Goal: Find specific page/section: Find specific page/section

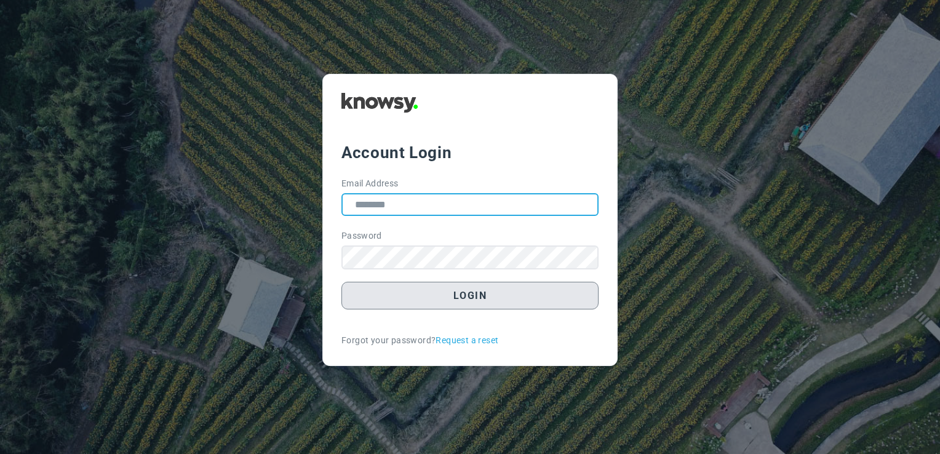
type input "**********"
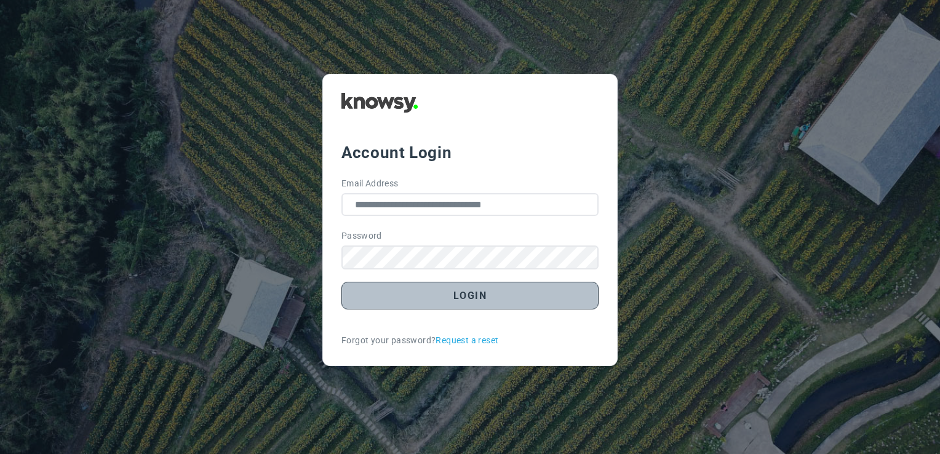
click at [536, 297] on button "Login" at bounding box center [469, 296] width 257 height 28
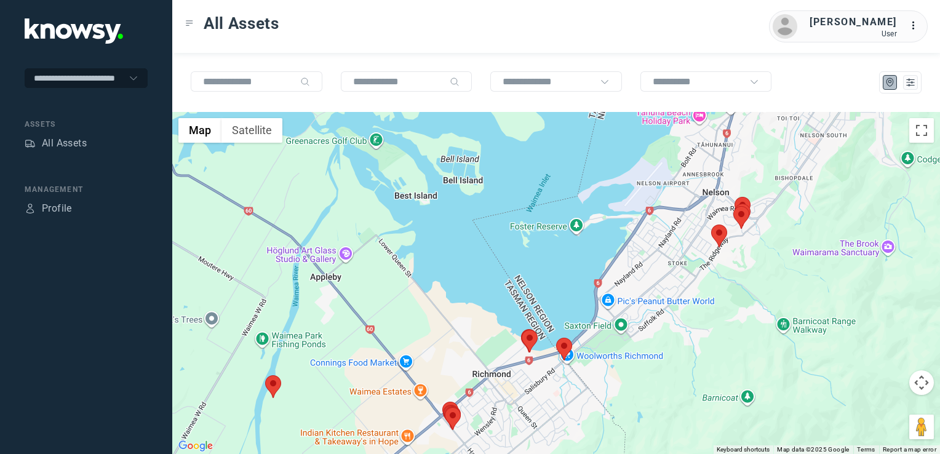
drag, startPoint x: 728, startPoint y: 286, endPoint x: 712, endPoint y: 321, distance: 38.3
click at [713, 322] on div at bounding box center [556, 283] width 768 height 342
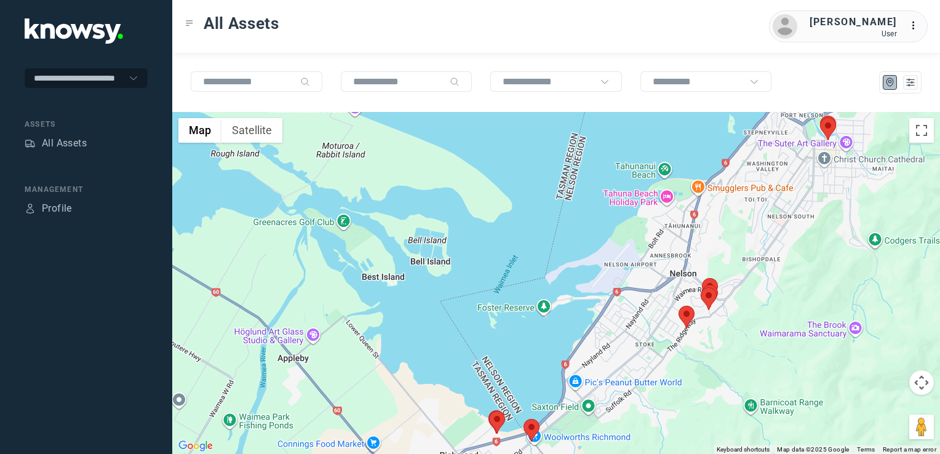
click at [682, 315] on img at bounding box center [687, 317] width 16 height 23
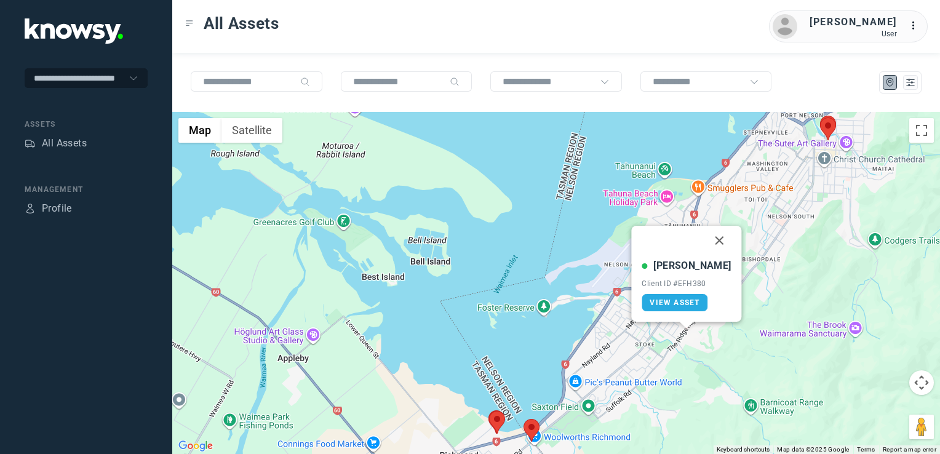
click at [707, 235] on button "Close" at bounding box center [720, 241] width 30 height 30
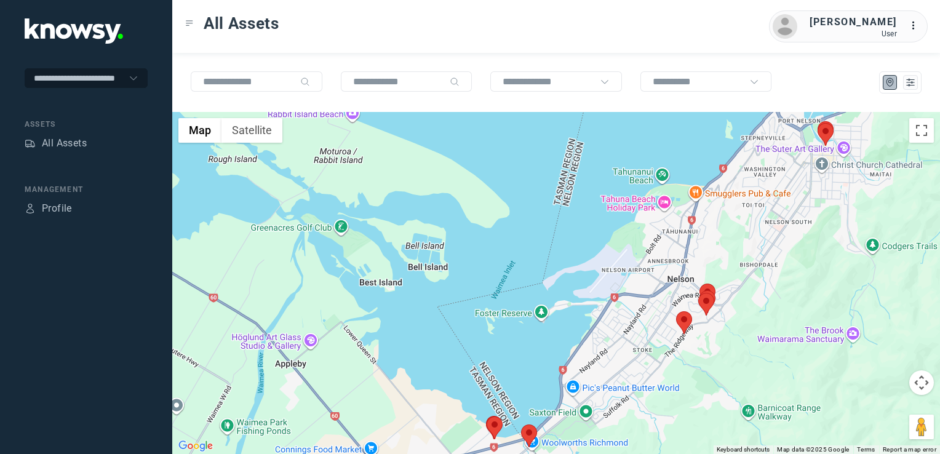
drag, startPoint x: 744, startPoint y: 215, endPoint x: 712, endPoint y: 289, distance: 80.5
click at [712, 289] on div "To navigate, press the arrow keys." at bounding box center [556, 283] width 768 height 342
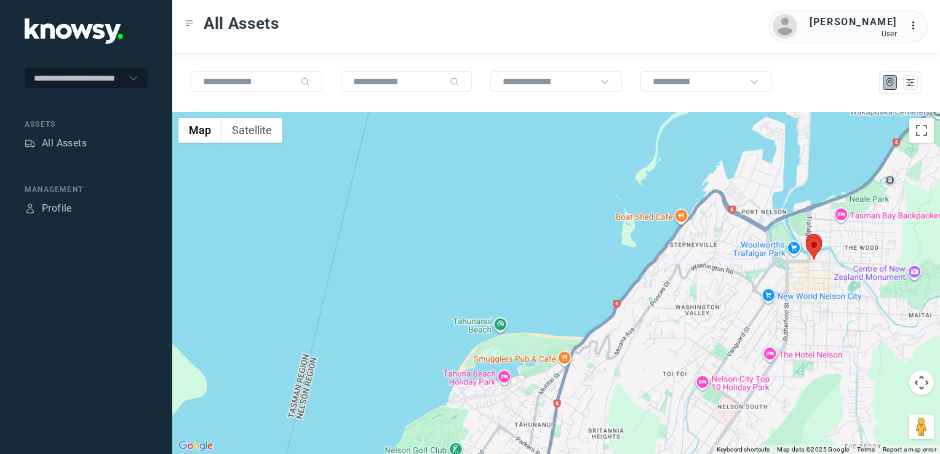
click at [685, 289] on div at bounding box center [556, 283] width 768 height 342
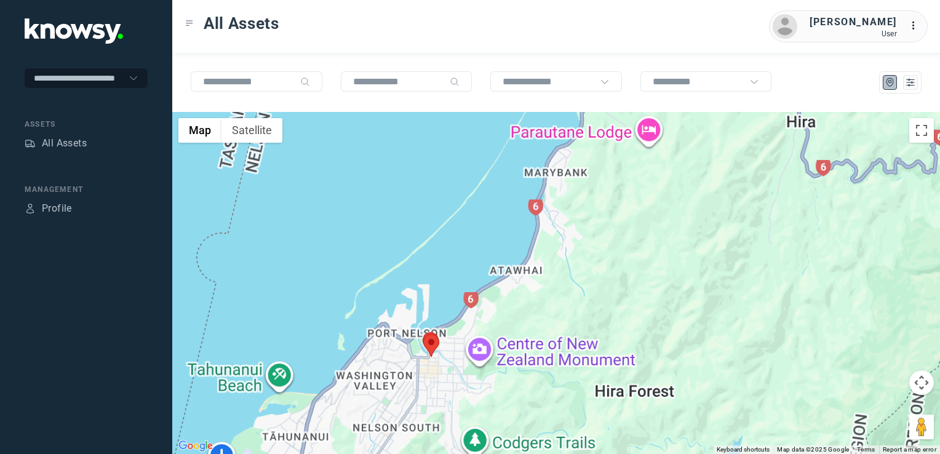
click at [473, 287] on div at bounding box center [556, 283] width 768 height 342
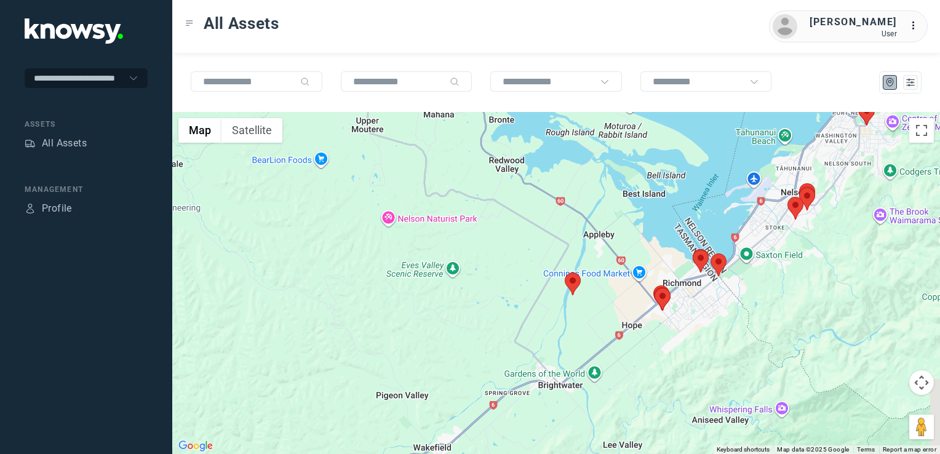
drag, startPoint x: 530, startPoint y: 298, endPoint x: 465, endPoint y: 323, distance: 69.1
click at [465, 323] on div at bounding box center [556, 283] width 768 height 342
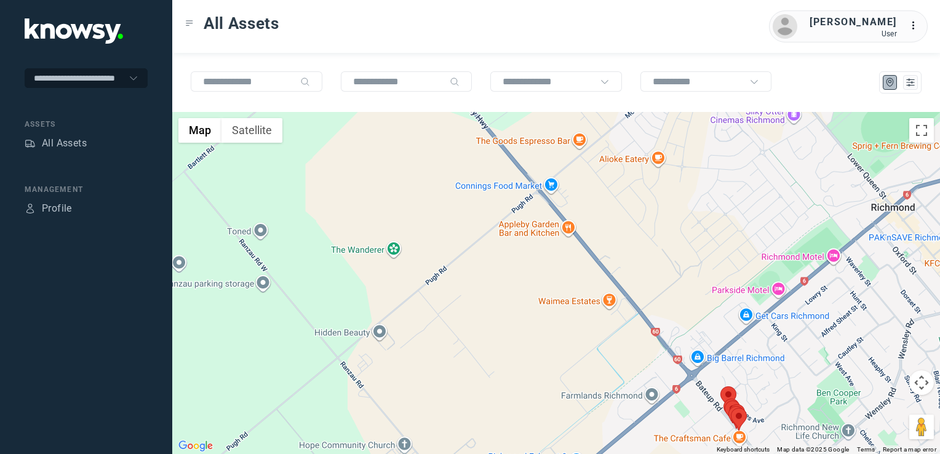
drag, startPoint x: 627, startPoint y: 352, endPoint x: 614, endPoint y: 337, distance: 20.0
click at [614, 340] on div at bounding box center [556, 283] width 768 height 342
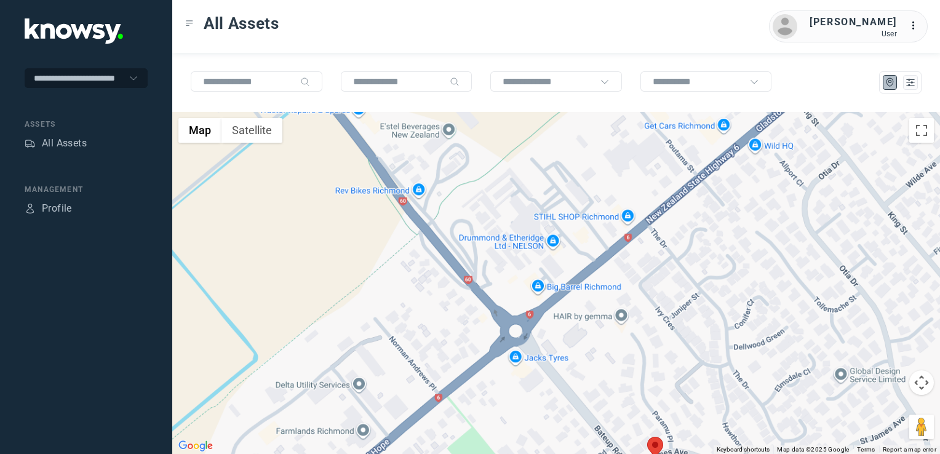
drag, startPoint x: 720, startPoint y: 359, endPoint x: 714, endPoint y: 291, distance: 68.0
click at [713, 313] on div at bounding box center [556, 283] width 768 height 342
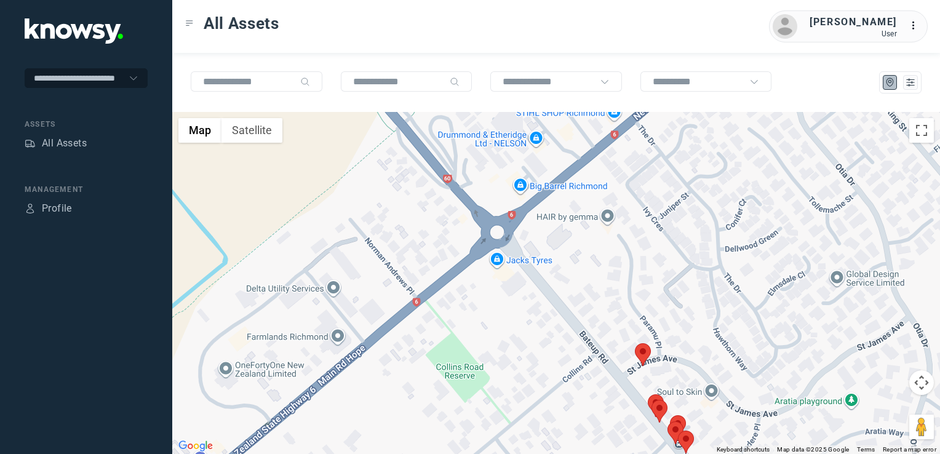
click at [637, 353] on img at bounding box center [643, 354] width 16 height 23
drag, startPoint x: 665, startPoint y: 268, endPoint x: 673, endPoint y: 289, distance: 21.8
click at [666, 269] on button "Close" at bounding box center [665, 278] width 30 height 30
drag, startPoint x: 689, startPoint y: 317, endPoint x: 688, endPoint y: 293, distance: 24.0
click at [688, 297] on div "To navigate, press the arrow keys." at bounding box center [556, 283] width 768 height 342
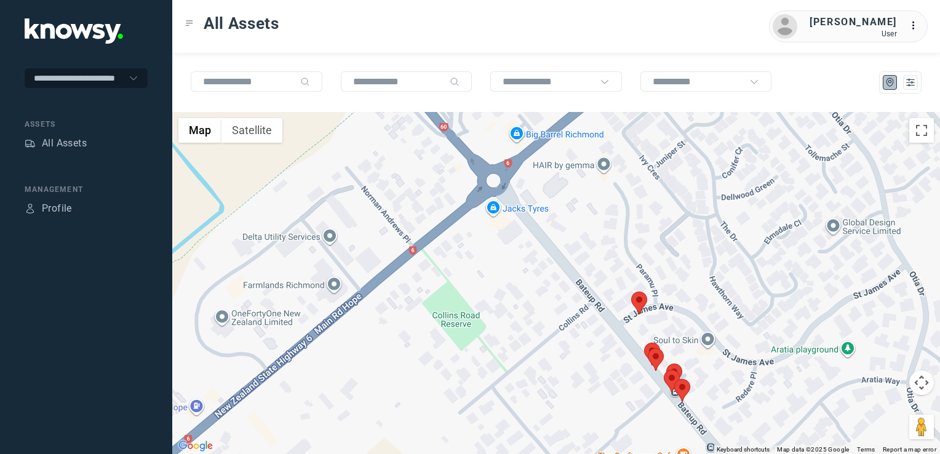
click at [651, 346] on img at bounding box center [652, 354] width 16 height 23
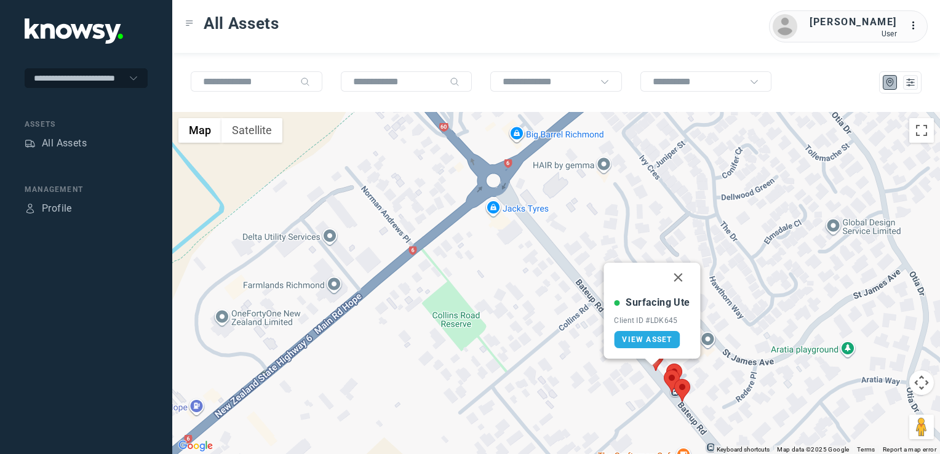
click at [656, 371] on div "Surfacing Ute Client ID #LDK645 View Asset" at bounding box center [556, 283] width 768 height 342
click at [669, 375] on img at bounding box center [672, 381] width 16 height 23
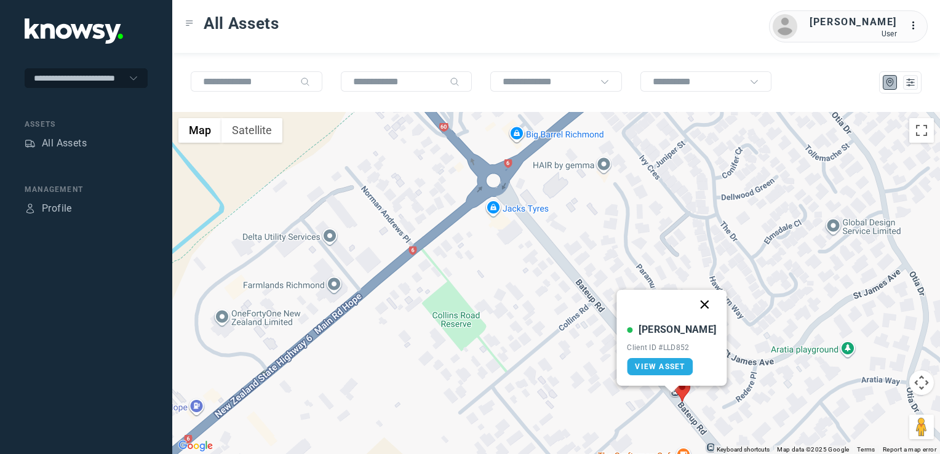
drag, startPoint x: 693, startPoint y: 308, endPoint x: 698, endPoint y: 392, distance: 84.4
click at [693, 309] on button "Close" at bounding box center [705, 305] width 30 height 30
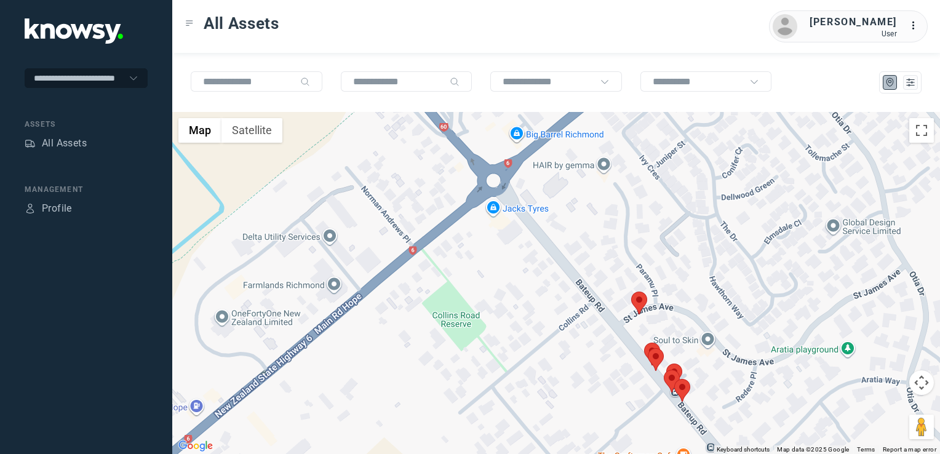
click at [684, 389] on img at bounding box center [682, 390] width 16 height 23
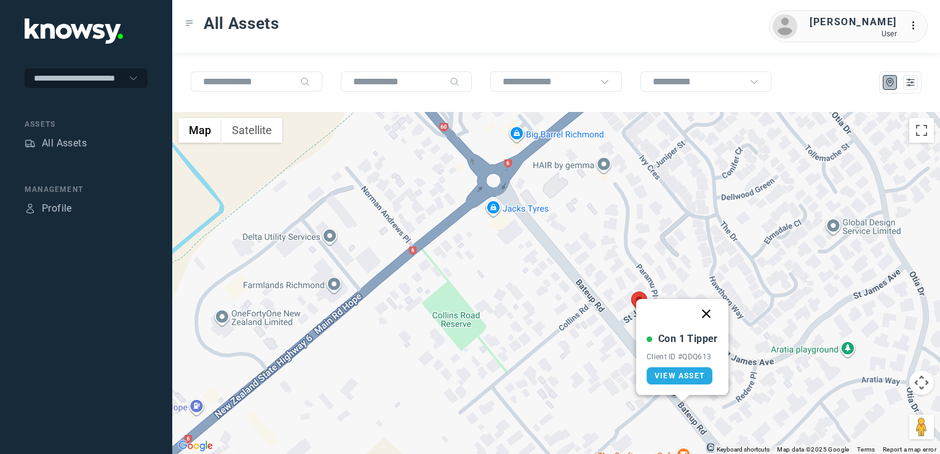
click at [704, 313] on button "Close" at bounding box center [706, 314] width 30 height 30
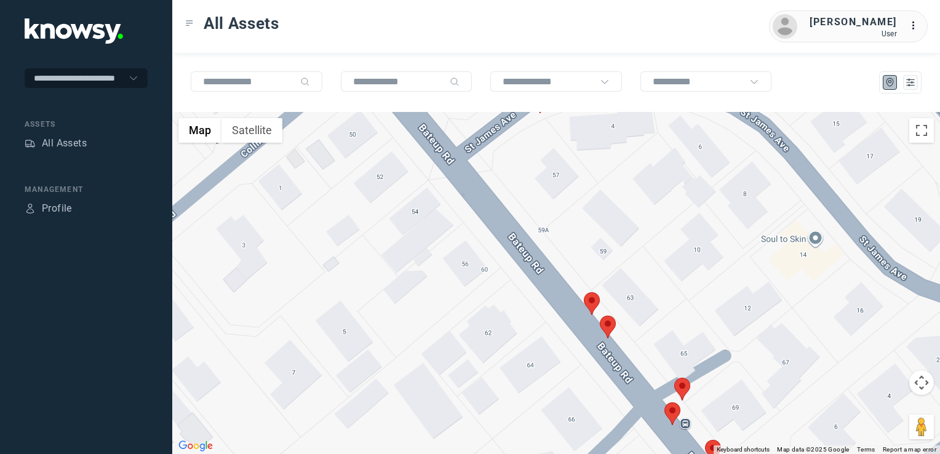
click at [684, 387] on img at bounding box center [682, 389] width 16 height 23
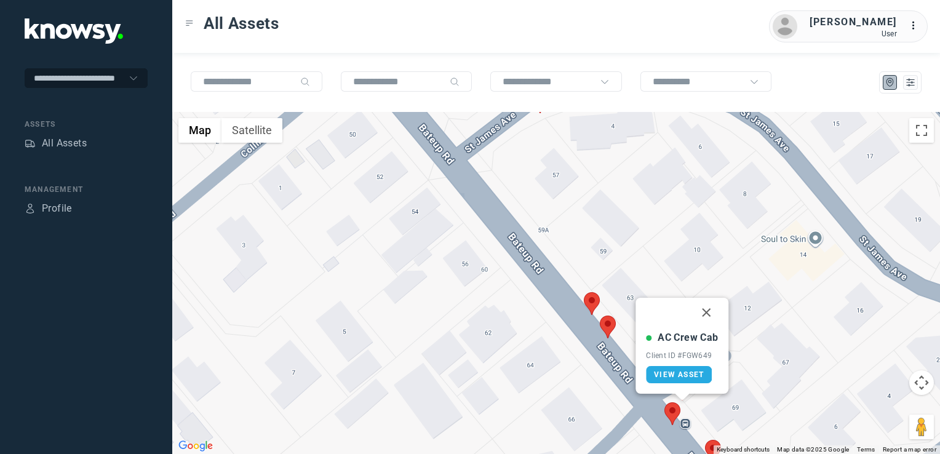
click at [672, 412] on img at bounding box center [672, 413] width 16 height 23
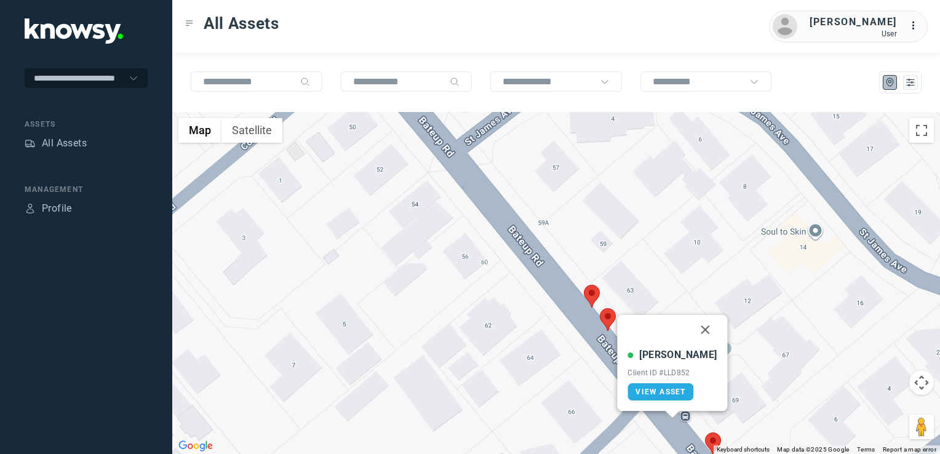
click at [691, 325] on button "Close" at bounding box center [706, 330] width 30 height 30
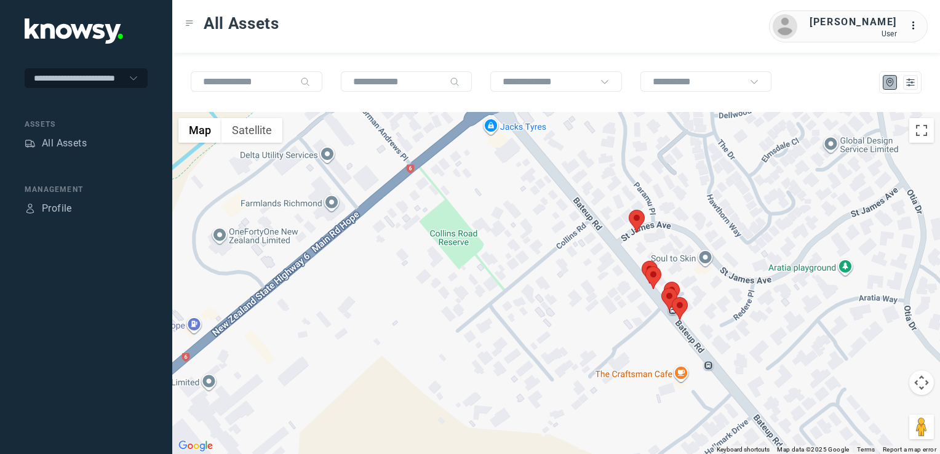
click at [643, 221] on img at bounding box center [637, 221] width 16 height 23
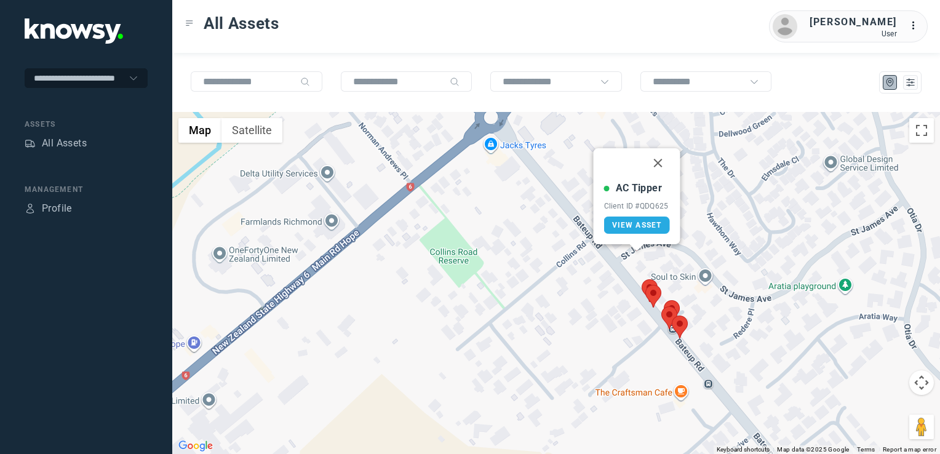
drag, startPoint x: 655, startPoint y: 163, endPoint x: 696, endPoint y: 185, distance: 47.3
click at [655, 163] on button "Close" at bounding box center [658, 163] width 30 height 30
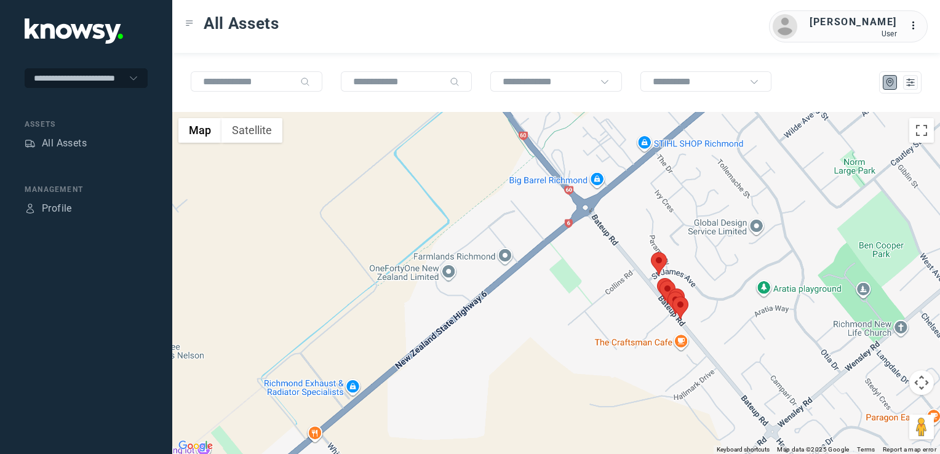
drag, startPoint x: 683, startPoint y: 184, endPoint x: 665, endPoint y: 263, distance: 80.9
click at [667, 263] on div "To navigate, press the arrow keys." at bounding box center [556, 283] width 768 height 342
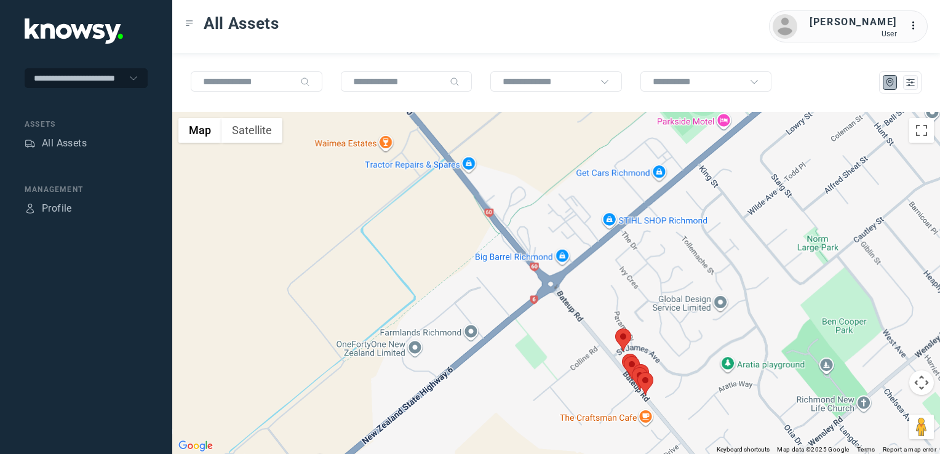
drag, startPoint x: 679, startPoint y: 226, endPoint x: 581, endPoint y: 351, distance: 159.0
click at [581, 350] on div at bounding box center [556, 283] width 768 height 342
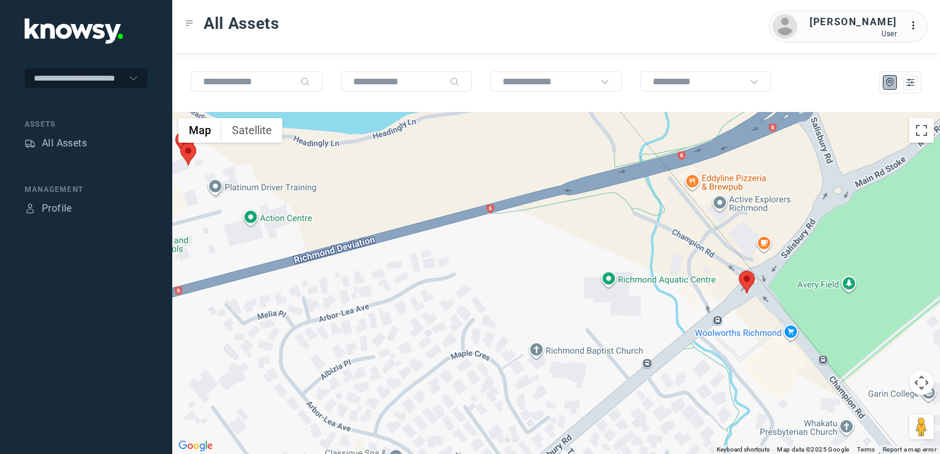
click at [752, 282] on img at bounding box center [747, 282] width 16 height 23
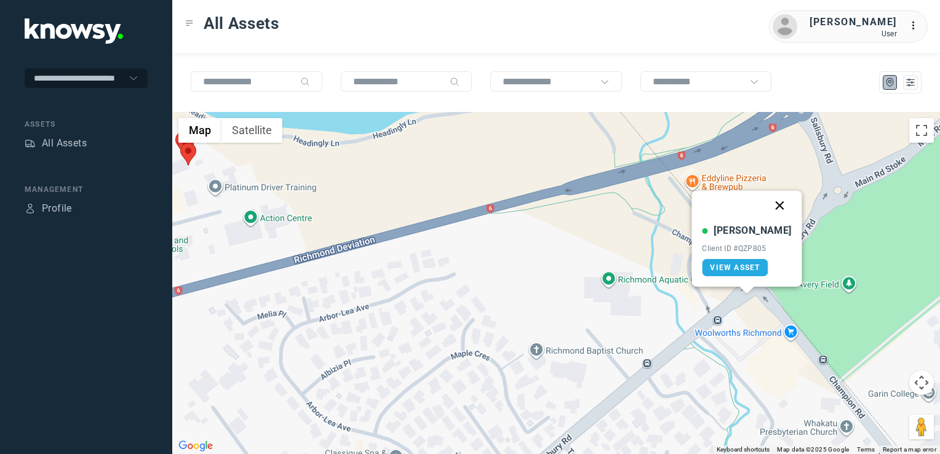
click at [765, 206] on button "Close" at bounding box center [780, 206] width 30 height 30
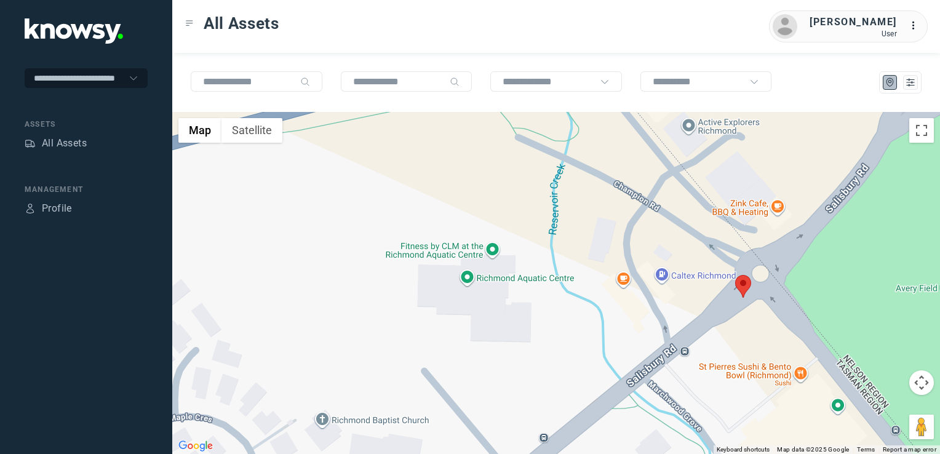
click at [745, 287] on img at bounding box center [743, 286] width 16 height 23
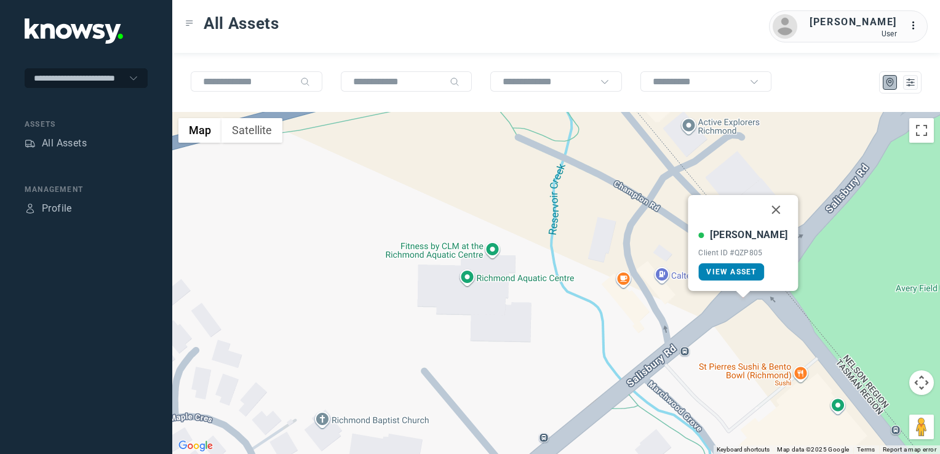
click at [746, 274] on span "View Asset" at bounding box center [731, 272] width 50 height 9
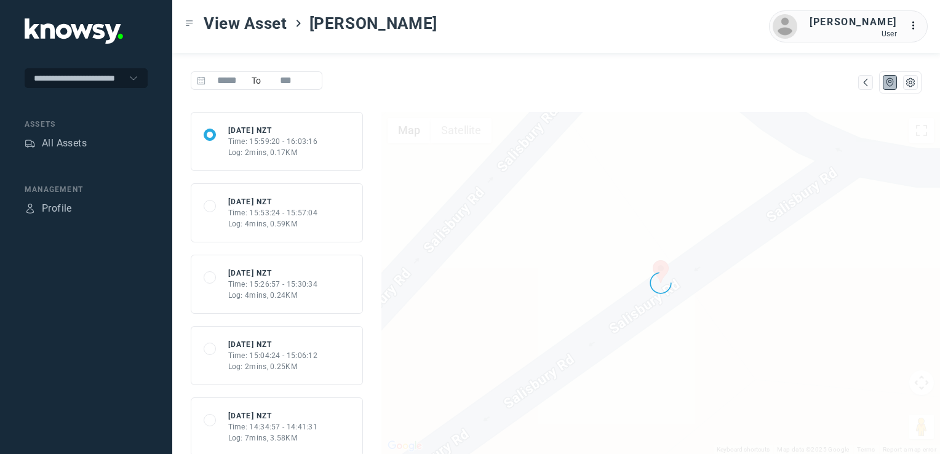
click at [245, 221] on div "Log: 4mins, 0.59KM" at bounding box center [273, 223] width 90 height 11
click at [260, 147] on div "Log: 2mins, 0.17KM" at bounding box center [273, 152] width 90 height 11
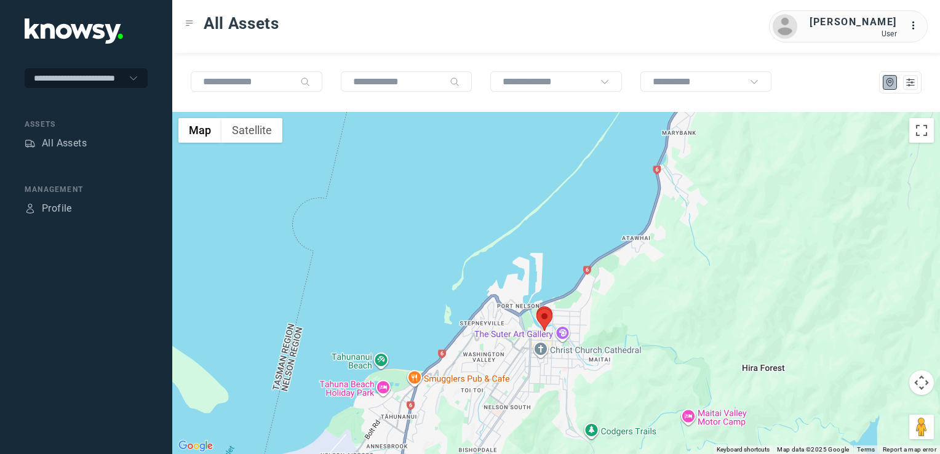
drag, startPoint x: 489, startPoint y: 298, endPoint x: 494, endPoint y: 292, distance: 7.9
click at [492, 294] on div at bounding box center [556, 283] width 768 height 342
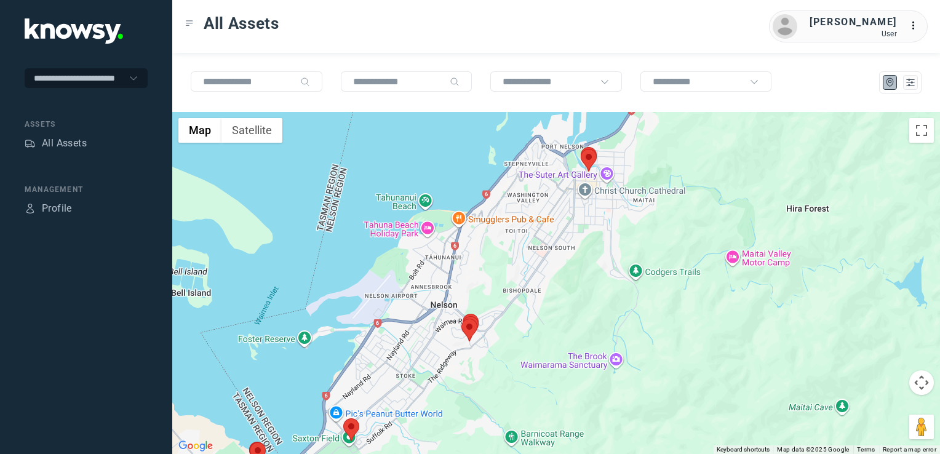
click at [469, 330] on div at bounding box center [556, 283] width 768 height 342
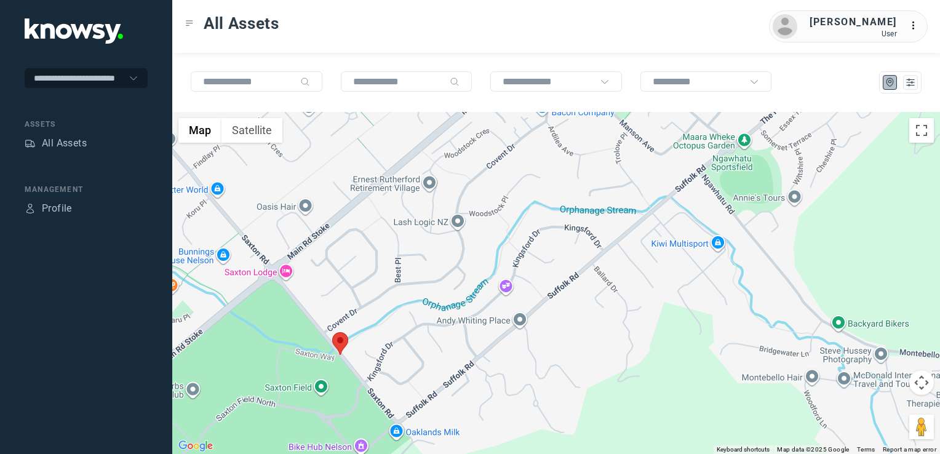
click at [340, 342] on img at bounding box center [340, 343] width 16 height 23
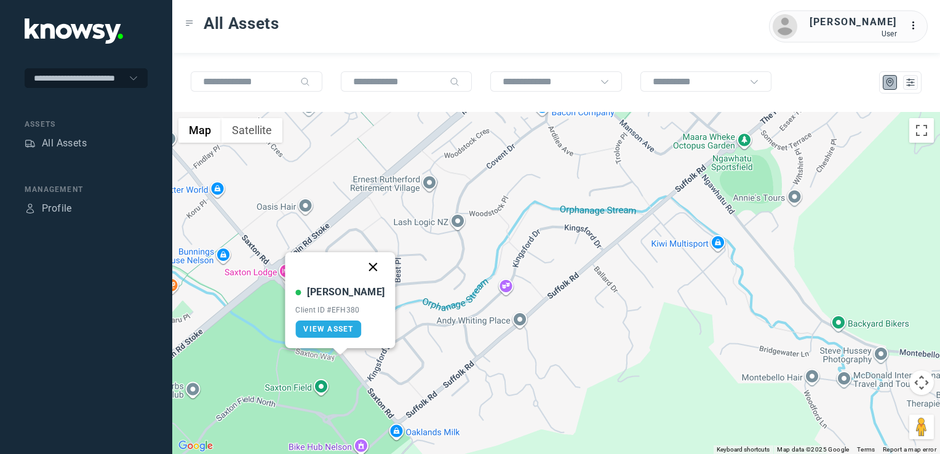
click at [359, 265] on button "Close" at bounding box center [374, 267] width 30 height 30
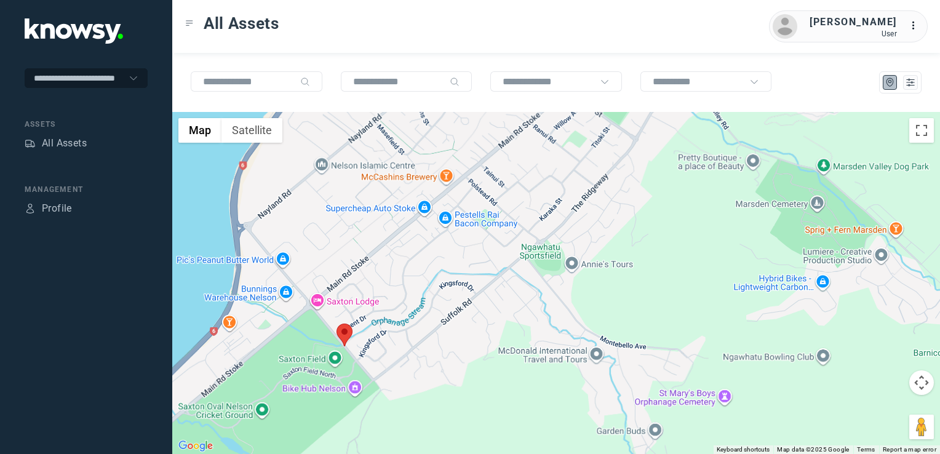
drag, startPoint x: 324, startPoint y: 388, endPoint x: 346, endPoint y: 357, distance: 37.5
click at [342, 361] on div "To navigate, press the arrow keys." at bounding box center [556, 283] width 768 height 342
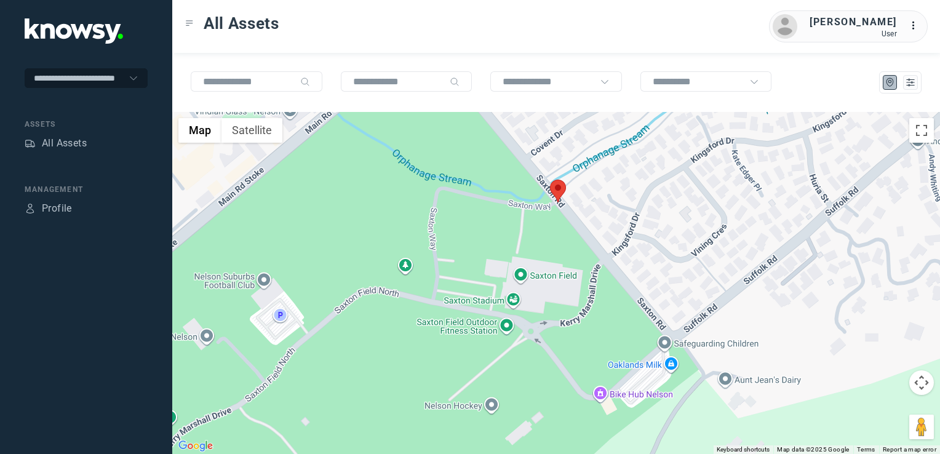
drag, startPoint x: 445, startPoint y: 310, endPoint x: 501, endPoint y: 282, distance: 62.7
click at [492, 281] on div at bounding box center [556, 283] width 768 height 342
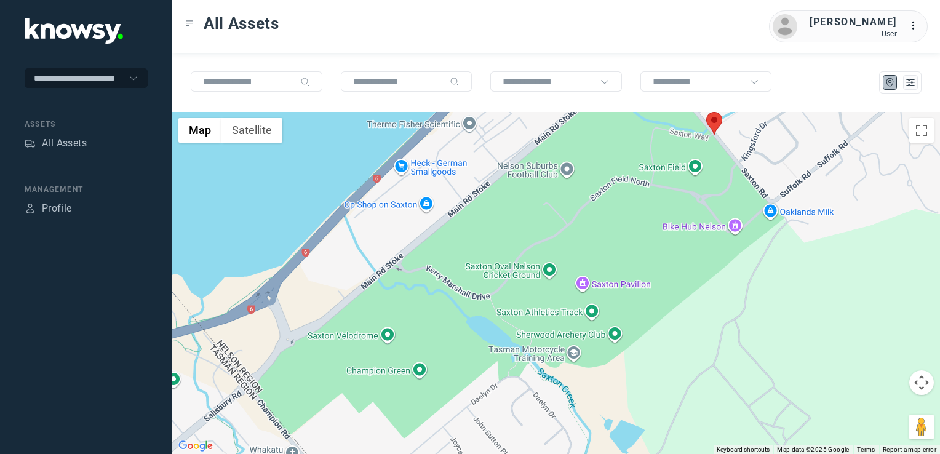
click at [544, 311] on div at bounding box center [556, 283] width 768 height 342
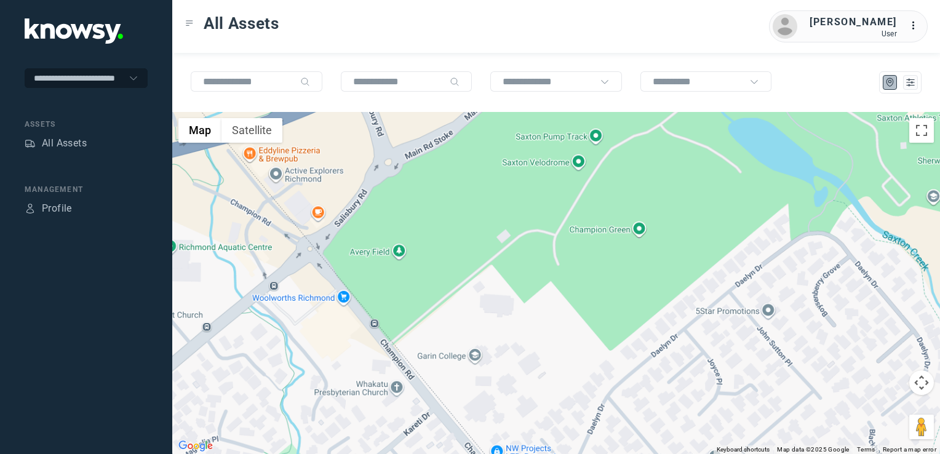
click at [567, 301] on div at bounding box center [556, 283] width 768 height 342
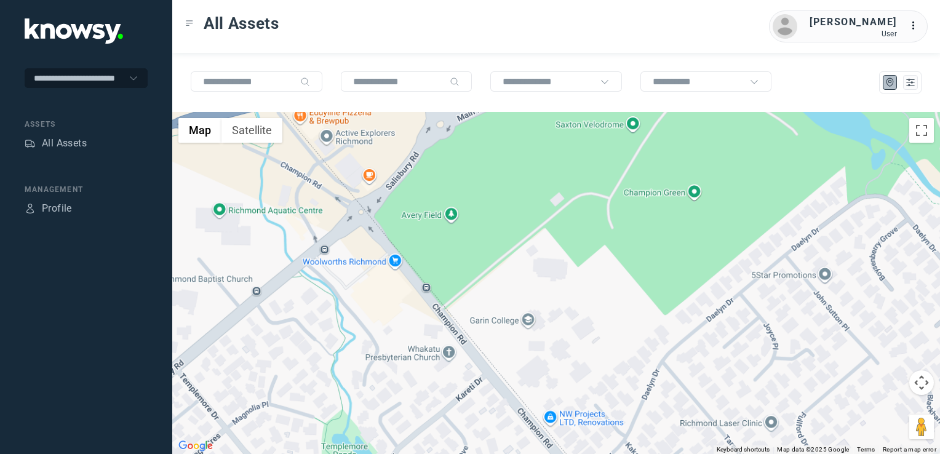
drag, startPoint x: 567, startPoint y: 301, endPoint x: 686, endPoint y: 221, distance: 144.0
click at [682, 225] on div at bounding box center [556, 283] width 768 height 342
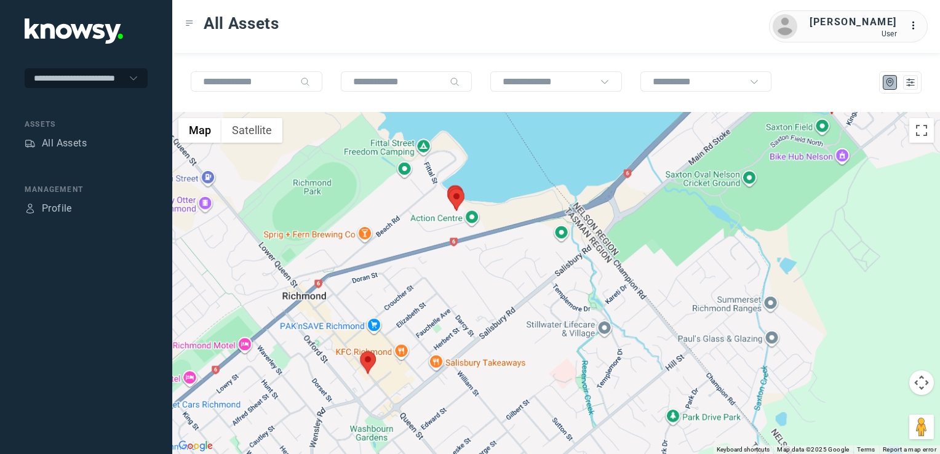
drag, startPoint x: 490, startPoint y: 372, endPoint x: 516, endPoint y: 335, distance: 44.7
click at [513, 338] on div at bounding box center [556, 283] width 768 height 342
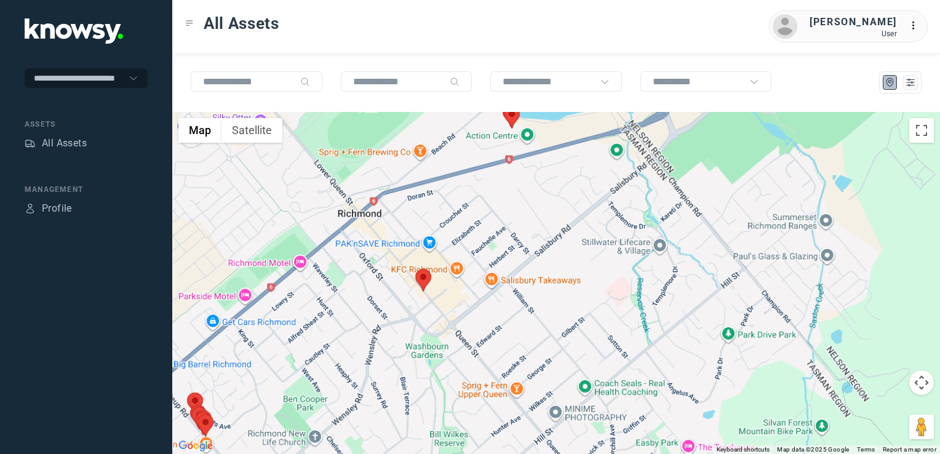
click at [425, 283] on img at bounding box center [423, 280] width 16 height 23
click at [424, 281] on img at bounding box center [423, 280] width 16 height 23
click at [421, 279] on img at bounding box center [423, 280] width 16 height 23
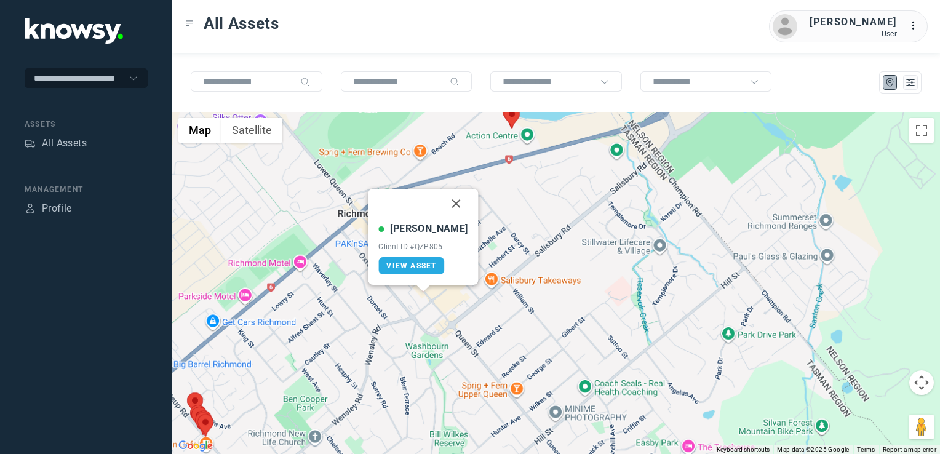
click at [443, 202] on button "Close" at bounding box center [457, 204] width 30 height 30
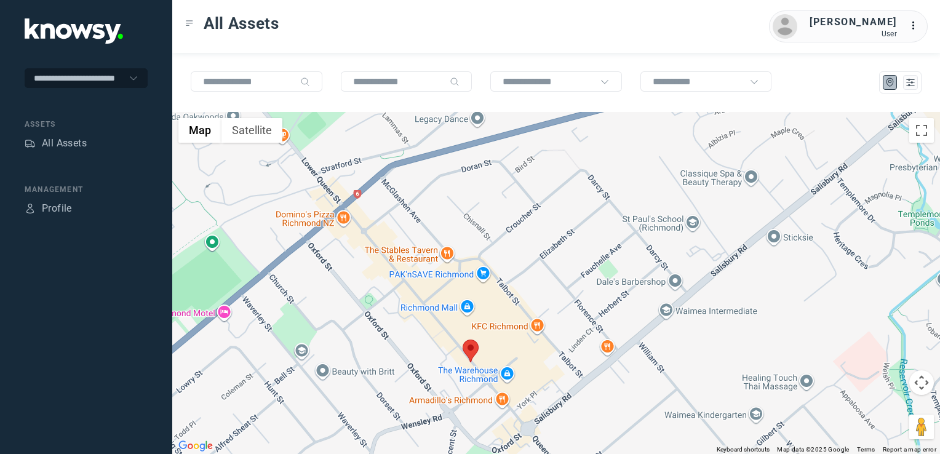
click at [475, 356] on img at bounding box center [471, 351] width 16 height 23
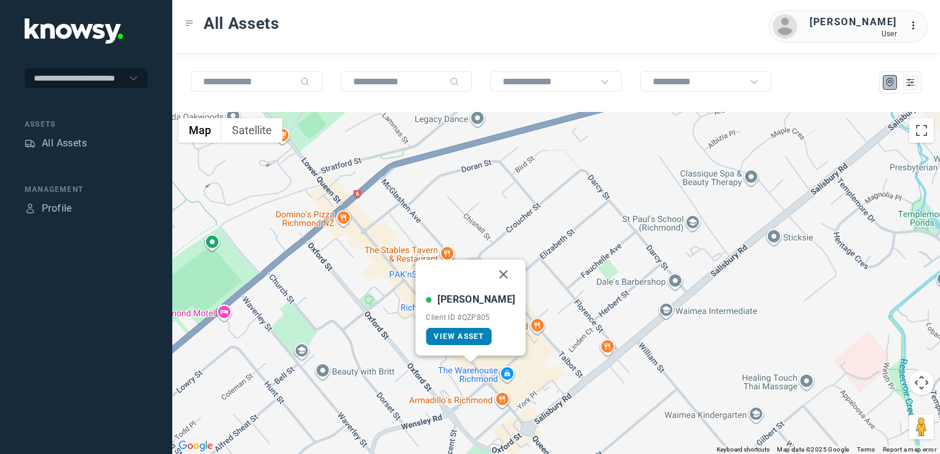
click at [476, 343] on link "View Asset" at bounding box center [459, 336] width 66 height 17
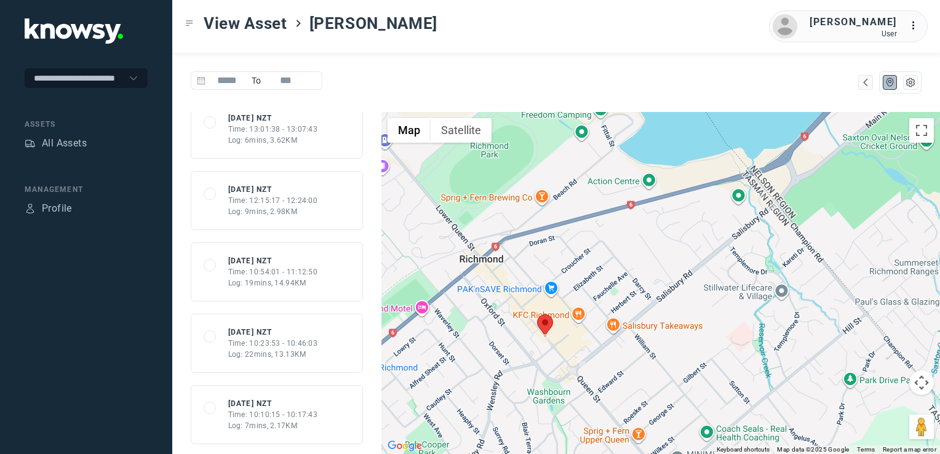
scroll to position [492, 0]
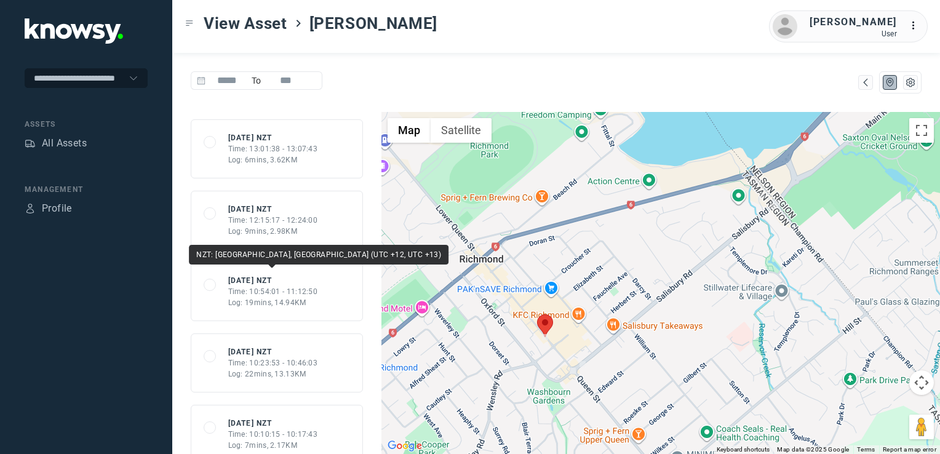
click at [291, 227] on div "Log: 9mins, 2.98KM" at bounding box center [273, 231] width 90 height 11
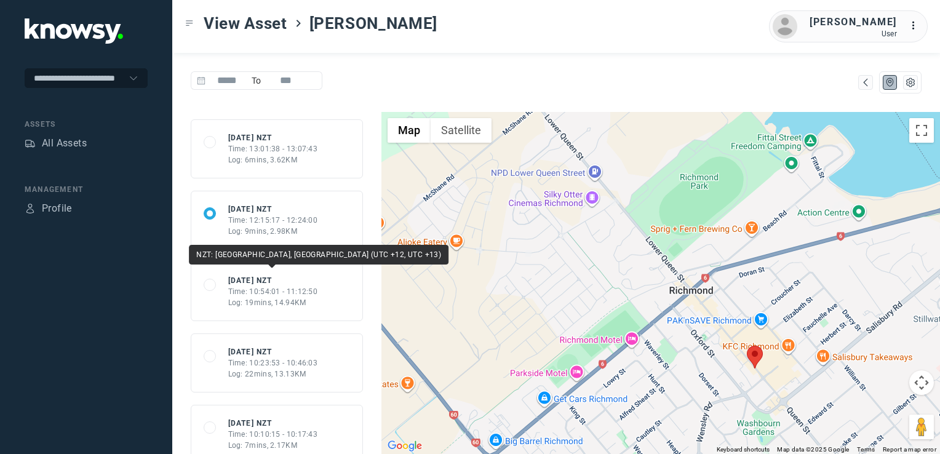
click at [268, 277] on div "[DATE] NZT" at bounding box center [273, 280] width 90 height 11
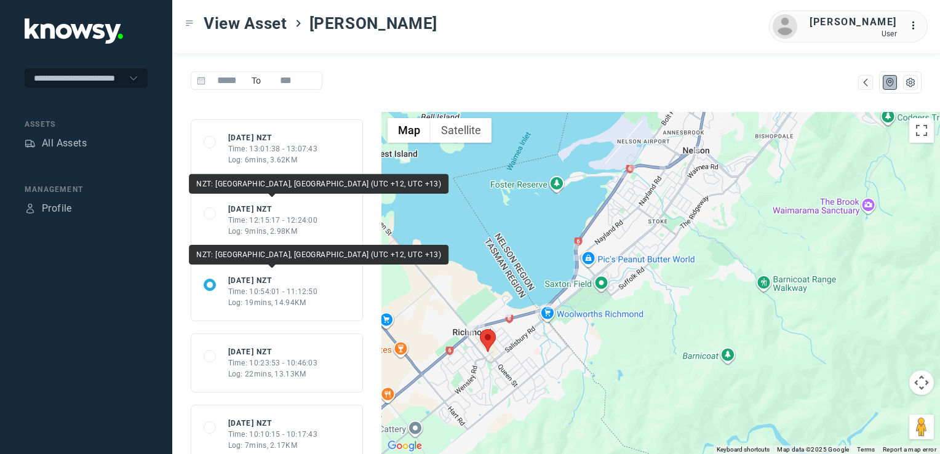
click at [237, 207] on div "[DATE] NZT" at bounding box center [273, 209] width 90 height 11
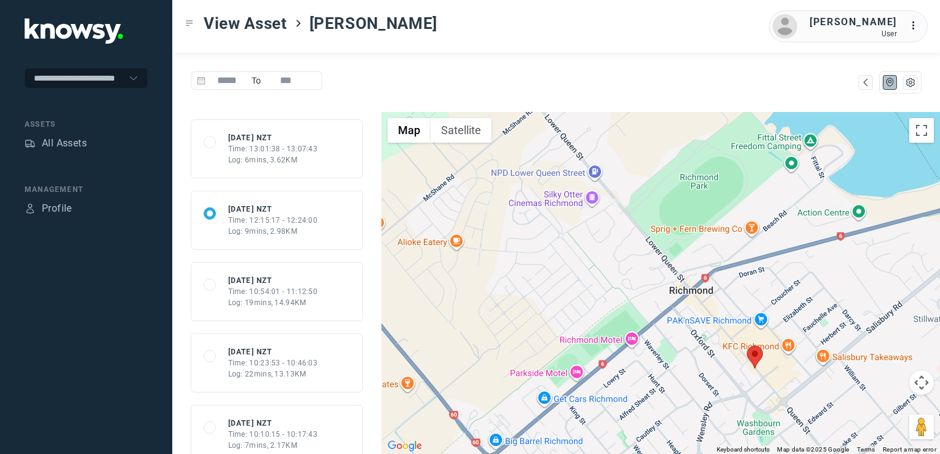
click at [269, 149] on div "Time: 13:01:38 - 13:07:43" at bounding box center [273, 148] width 90 height 11
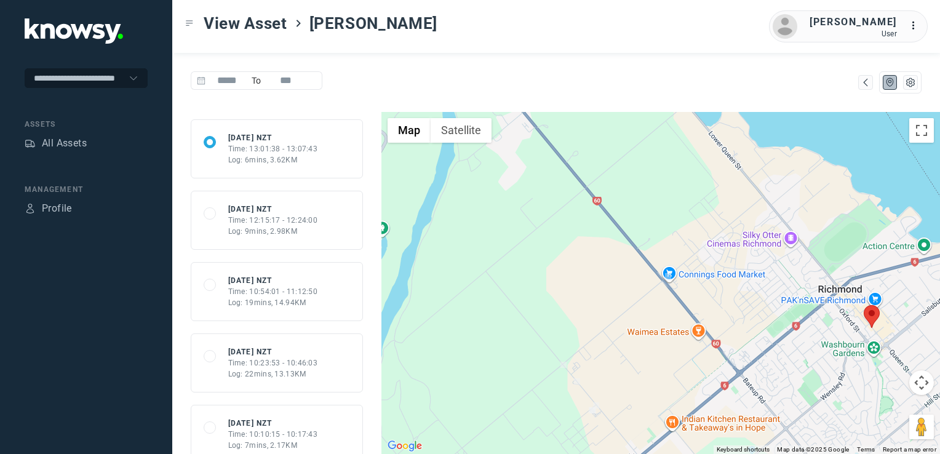
drag, startPoint x: 643, startPoint y: 405, endPoint x: 749, endPoint y: 485, distance: 133.1
click at [749, 453] on html "**********" at bounding box center [470, 227] width 940 height 454
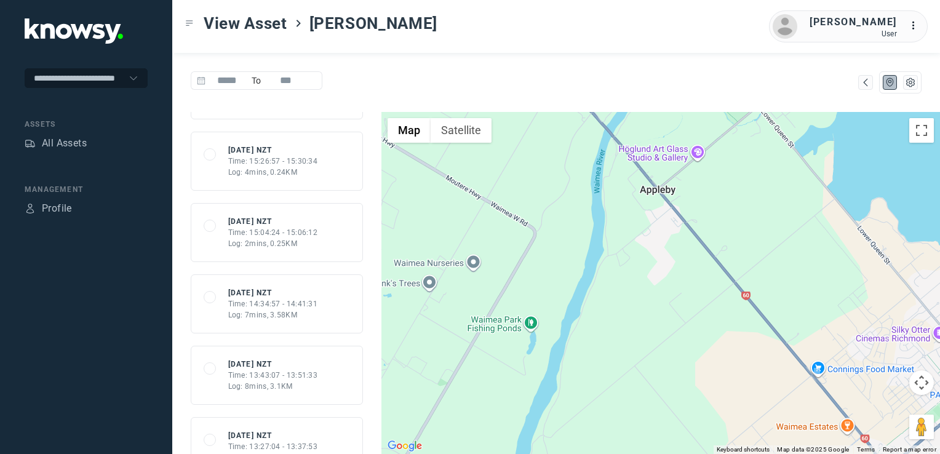
scroll to position [0, 0]
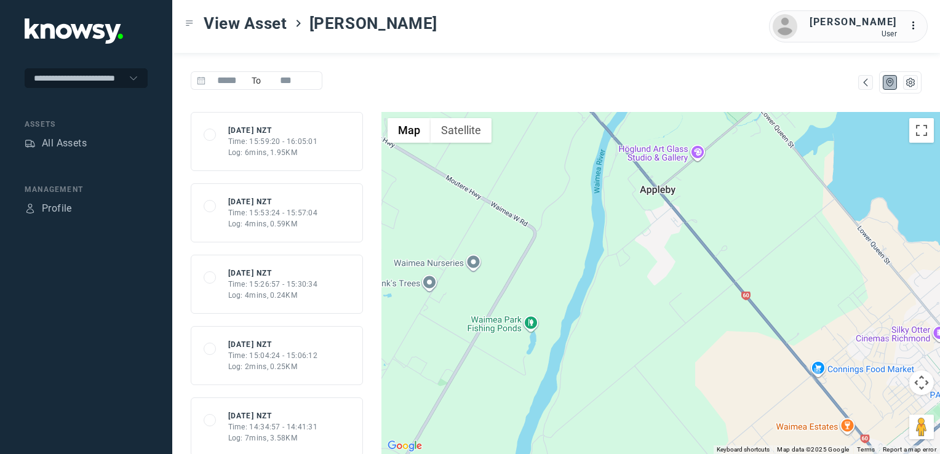
click at [289, 298] on div "Log: 4mins, 0.24KM" at bounding box center [273, 295] width 90 height 11
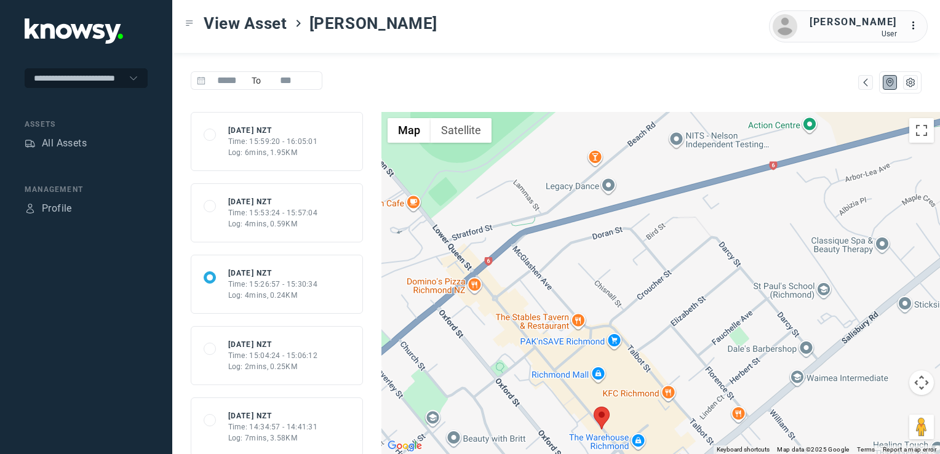
click at [247, 121] on div "68996aa33f0697ef46f8c0f1 [DATE] NZT Time: 15:59:20 - 16:05:01 Log: 6mins, 1.95KM" at bounding box center [277, 141] width 172 height 59
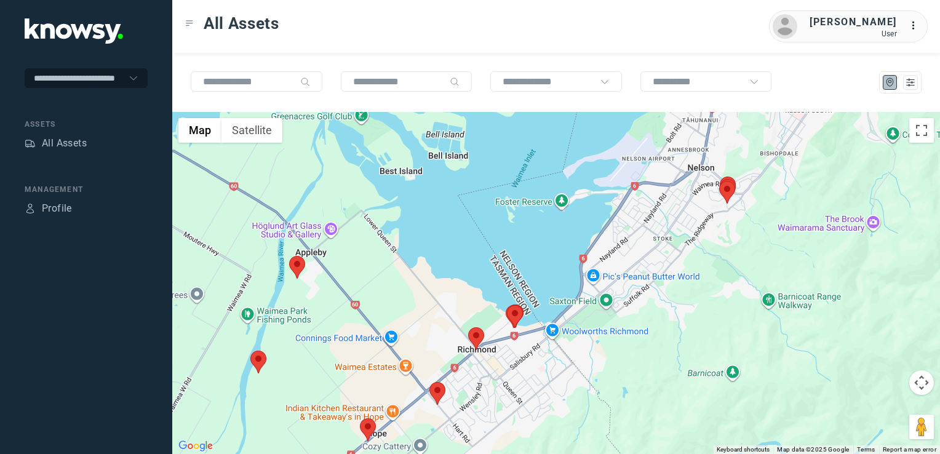
click at [295, 267] on img at bounding box center [297, 267] width 16 height 23
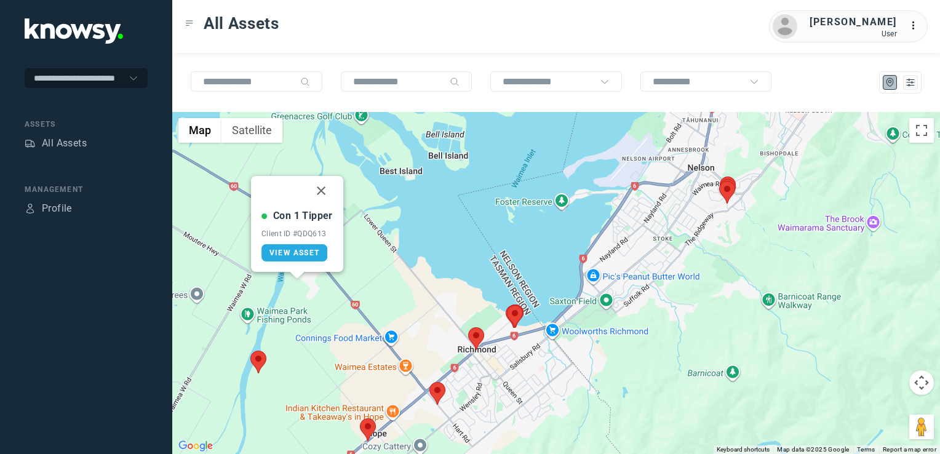
drag, startPoint x: 316, startPoint y: 190, endPoint x: 341, endPoint y: 229, distance: 46.8
click at [317, 191] on button "Close" at bounding box center [321, 191] width 30 height 30
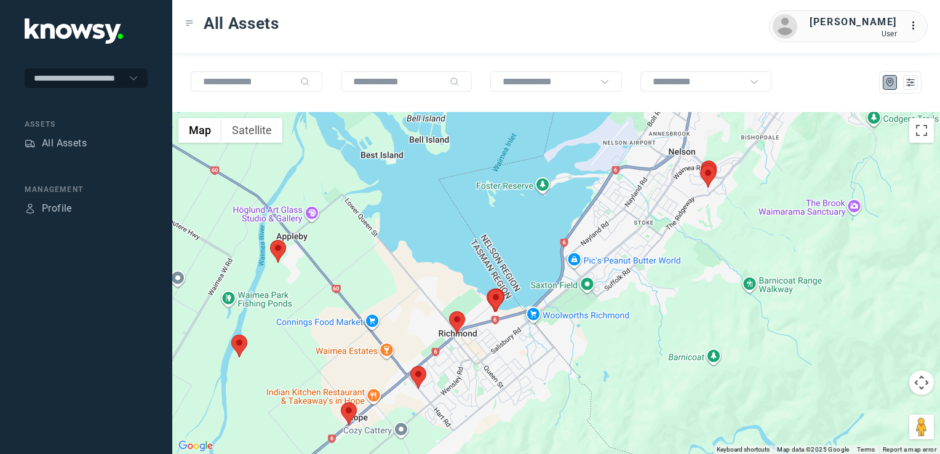
click at [421, 377] on img at bounding box center [418, 377] width 16 height 23
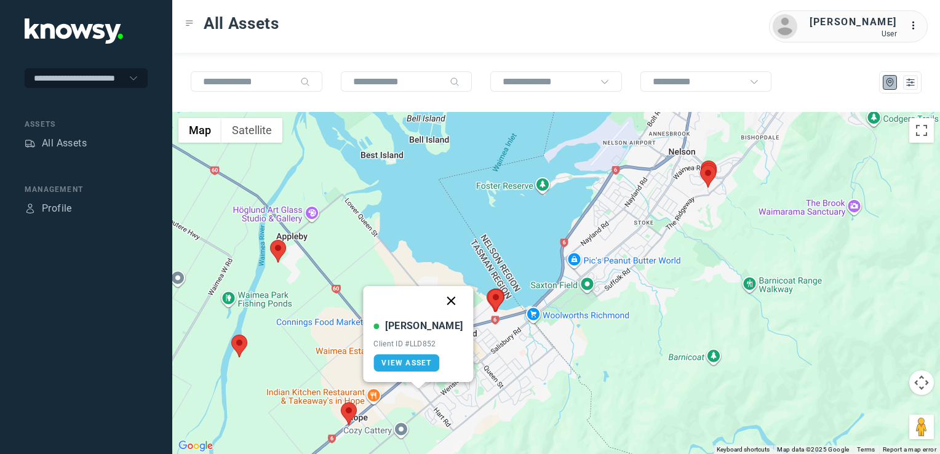
click at [445, 298] on button "Close" at bounding box center [452, 301] width 30 height 30
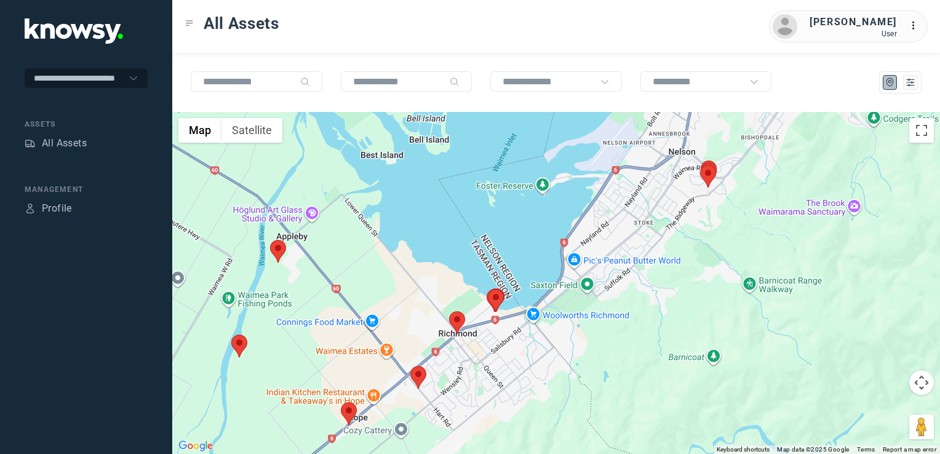
click at [349, 405] on img at bounding box center [349, 413] width 16 height 23
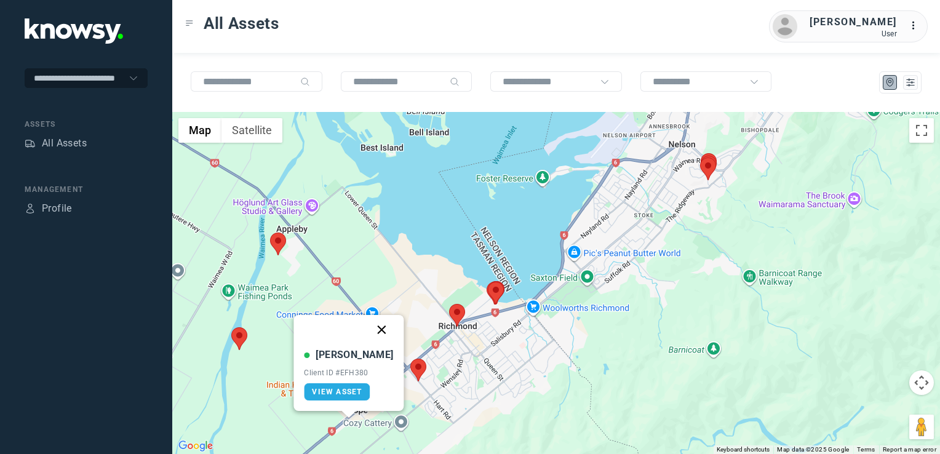
click at [367, 329] on button "Close" at bounding box center [382, 330] width 30 height 30
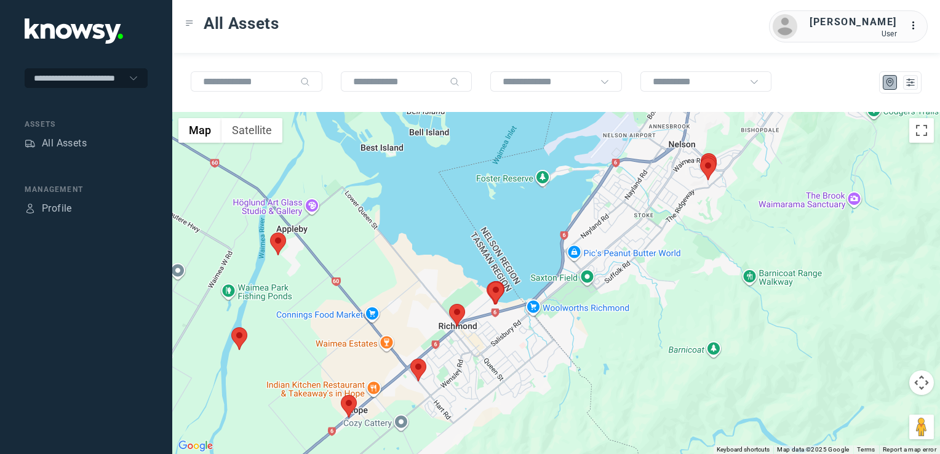
click at [450, 313] on img at bounding box center [457, 315] width 16 height 23
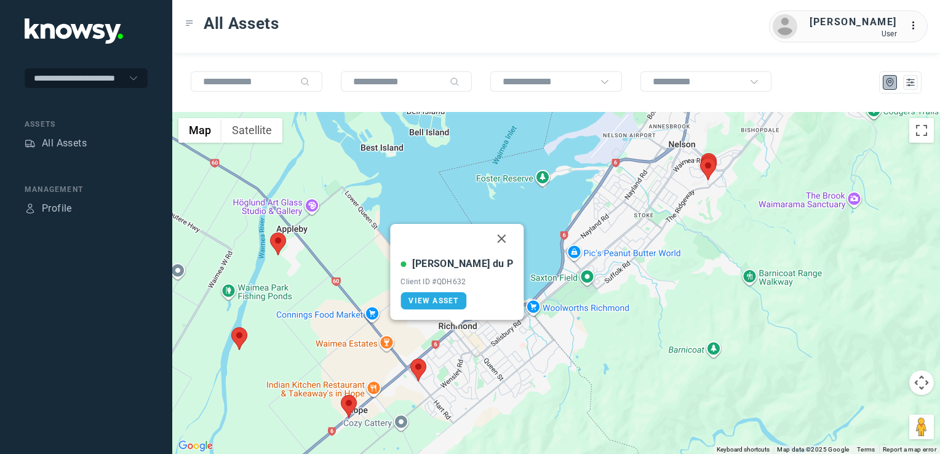
drag, startPoint x: 478, startPoint y: 243, endPoint x: 487, endPoint y: 255, distance: 14.9
click at [487, 243] on button "Close" at bounding box center [502, 239] width 30 height 30
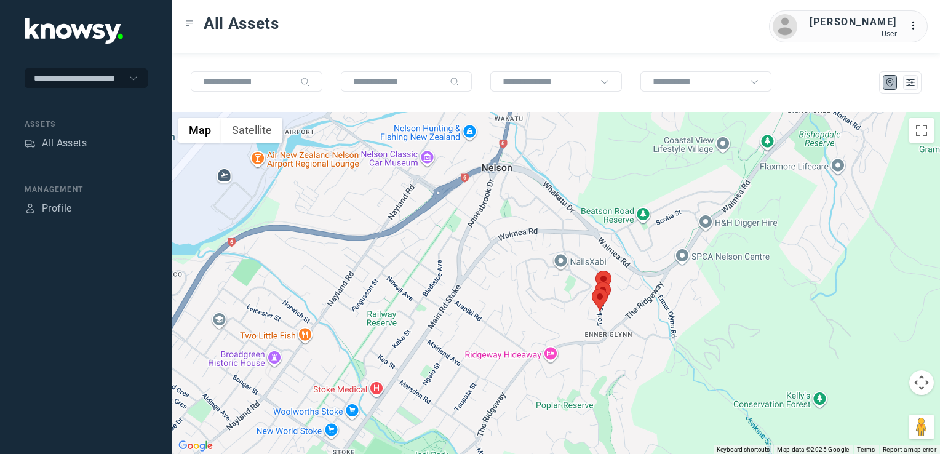
drag, startPoint x: 668, startPoint y: 223, endPoint x: 564, endPoint y: 336, distance: 153.7
click at [565, 333] on div at bounding box center [556, 283] width 768 height 342
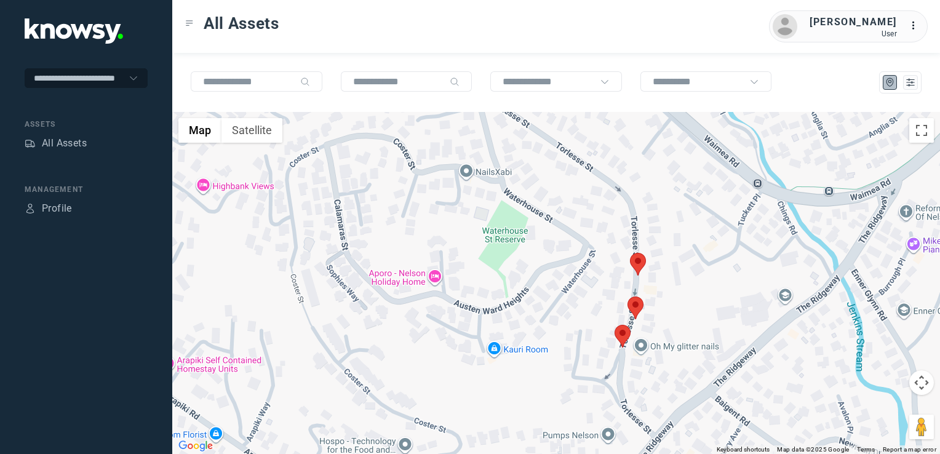
click at [635, 258] on img at bounding box center [638, 264] width 16 height 23
click at [659, 185] on button "Close" at bounding box center [671, 188] width 30 height 30
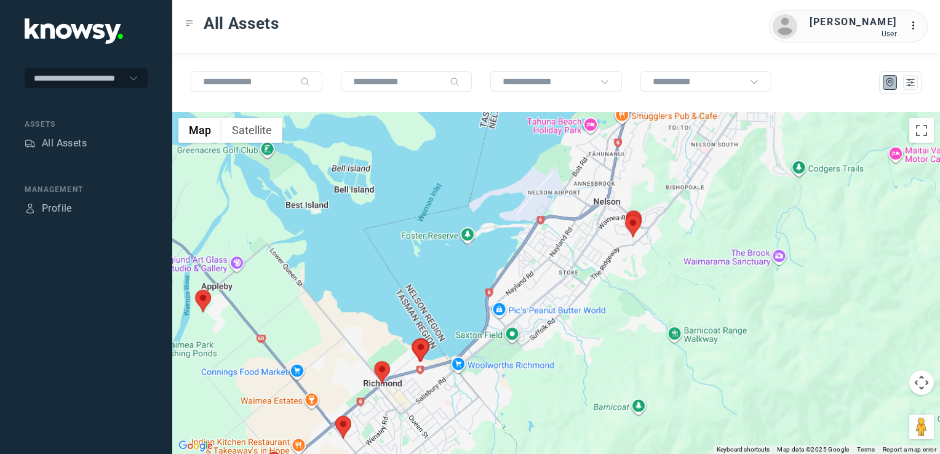
drag, startPoint x: 739, startPoint y: 233, endPoint x: 706, endPoint y: 268, distance: 47.9
click at [709, 265] on div "To navigate, press the arrow keys." at bounding box center [556, 283] width 768 height 342
